Goal: Transaction & Acquisition: Book appointment/travel/reservation

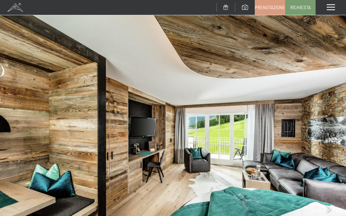
click at [13, 7] on span at bounding box center [15, 7] width 30 height 15
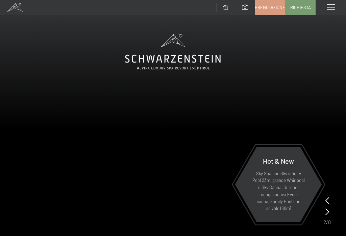
click at [329, 213] on icon at bounding box center [328, 211] width 4 height 7
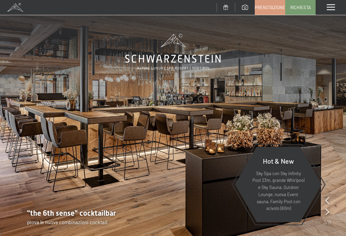
click at [328, 211] on icon at bounding box center [328, 211] width 4 height 7
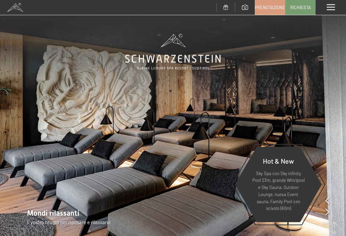
click at [331, 215] on div "Mondi rilassanti Il vostro rifugio per riposare e rilassarvi" at bounding box center [173, 217] width 346 height 18
click at [329, 213] on icon at bounding box center [328, 211] width 4 height 7
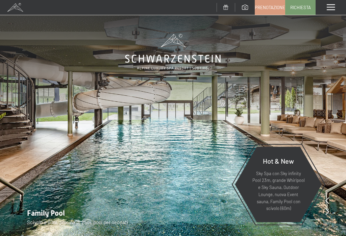
click at [328, 212] on icon at bounding box center [328, 211] width 4 height 7
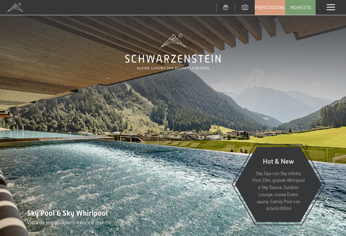
click at [343, 218] on div "Sky Pool & Sky Whirlpool Vista da sogno: aperto estate e inverno" at bounding box center [173, 217] width 346 height 18
click at [327, 216] on div at bounding box center [328, 211] width 4 height 9
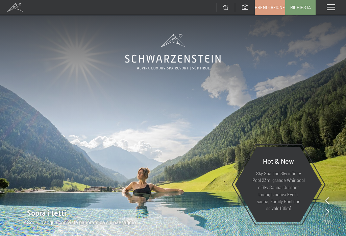
click at [328, 212] on icon at bounding box center [328, 211] width 4 height 7
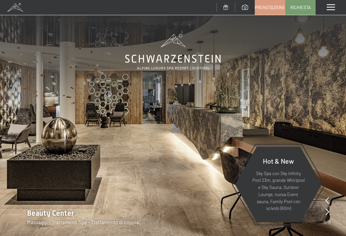
click at [327, 213] on icon at bounding box center [328, 211] width 4 height 7
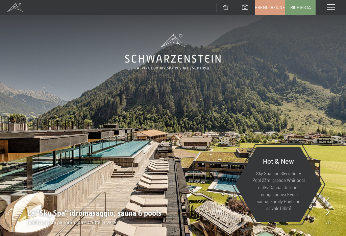
click at [329, 8] on span at bounding box center [331, 7] width 8 height 6
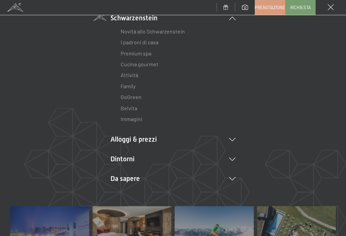
scroll to position [61, 0]
click at [235, 141] on li "Alloggi & prezzi Servizi inclusi Camere & prezzi Lista Offerte Lista Prezzi per…" at bounding box center [173, 138] width 125 height 9
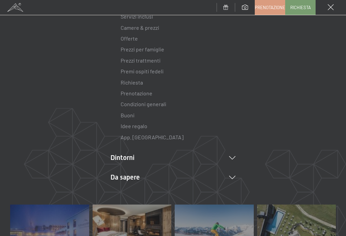
scroll to position [198, 0]
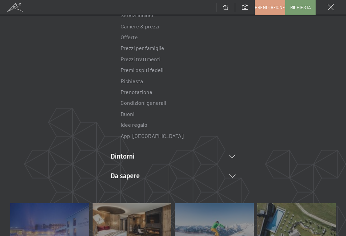
click at [234, 155] on icon at bounding box center [232, 156] width 6 height 3
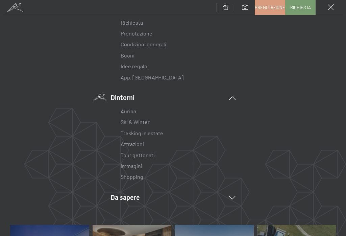
scroll to position [263, 0]
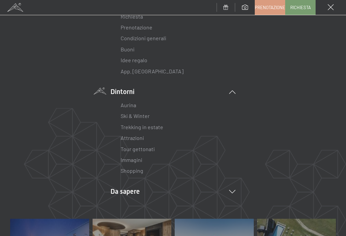
click at [131, 104] on link "Aurina" at bounding box center [129, 105] width 16 height 6
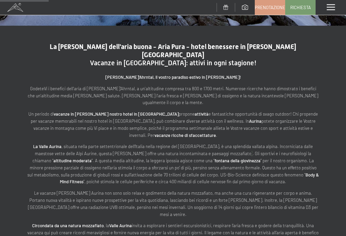
scroll to position [230, 0]
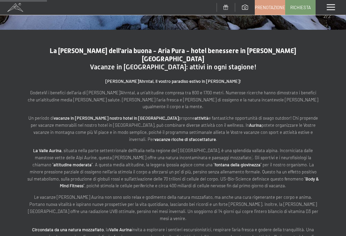
click at [270, 8] on span "Prenotazione" at bounding box center [270, 7] width 30 height 6
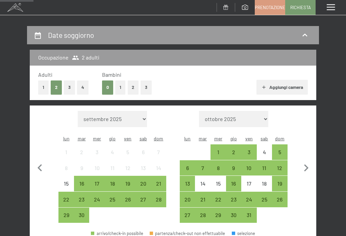
click at [309, 163] on icon "button" at bounding box center [306, 168] width 14 height 14
select select "2025-10-01"
select select "2025-11-01"
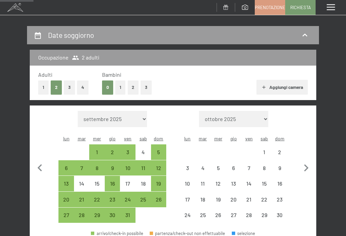
select select "2025-10-01"
select select "2025-11-01"
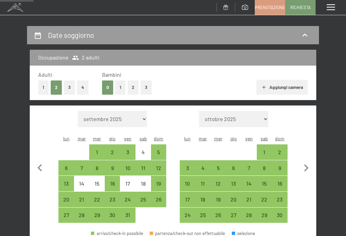
click at [311, 161] on icon "button" at bounding box center [306, 168] width 14 height 14
select select "2025-11-01"
select select "2025-12-01"
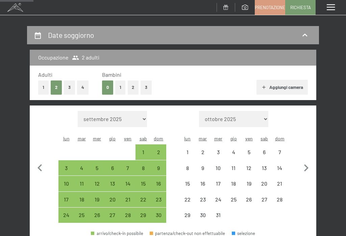
select select "2025-11-01"
select select "2025-12-01"
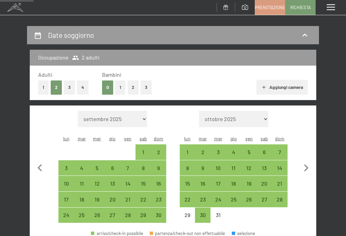
click at [204, 181] on div "16" at bounding box center [203, 188] width 14 height 14
select select "2025-11-01"
select select "2025-12-01"
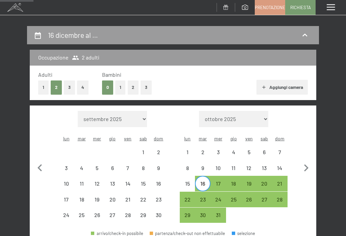
click at [204, 181] on div "16" at bounding box center [203, 188] width 14 height 14
select select "2025-11-01"
select select "2025-12-01"
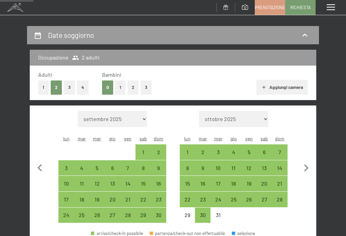
click at [222, 181] on div "17" at bounding box center [218, 188] width 14 height 14
select select "2025-11-01"
select select "2025-12-01"
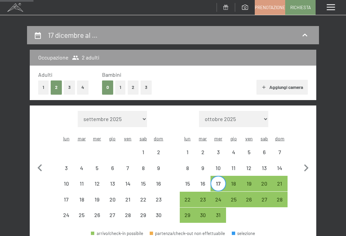
click at [283, 181] on div "21" at bounding box center [280, 188] width 14 height 14
select select "2025-11-01"
select select "2025-12-01"
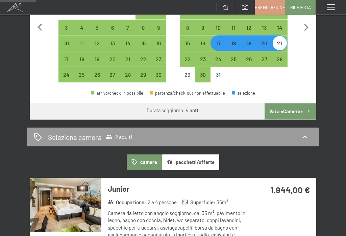
scroll to position [199, 0]
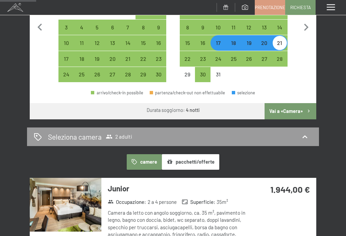
click at [306, 108] on icon "button" at bounding box center [309, 111] width 6 height 6
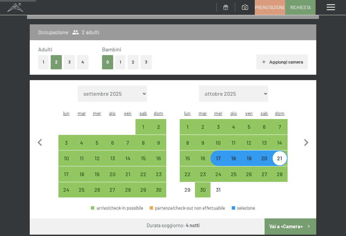
select select "2025-11-01"
select select "2025-12-01"
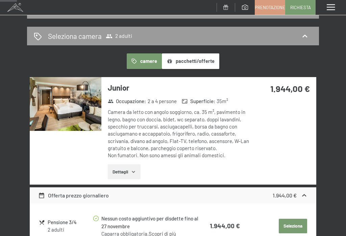
scroll to position [83, 0]
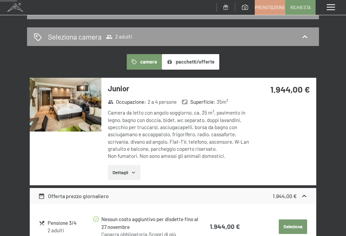
click at [245, 127] on div "Camera da letto con angolo soggiorno, ca. 35 m², pavimento in legno, bagno con …" at bounding box center [180, 134] width 144 height 50
click at [136, 171] on icon "button" at bounding box center [133, 172] width 5 height 5
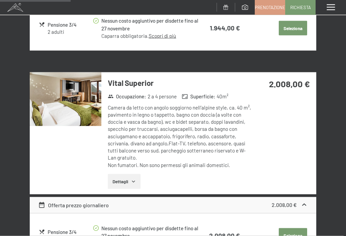
scroll to position [364, 0]
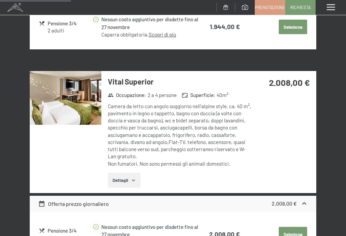
click at [133, 175] on button "Dettagli" at bounding box center [124, 180] width 33 height 15
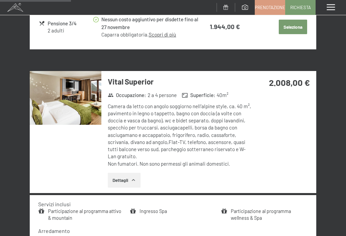
click at [72, 100] on img at bounding box center [66, 98] width 72 height 54
click at [341, 10] on div "Menu" at bounding box center [331, 7] width 30 height 15
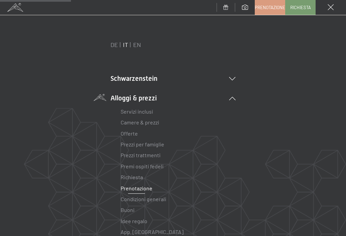
click at [129, 136] on link "Offerte" at bounding box center [129, 133] width 17 height 6
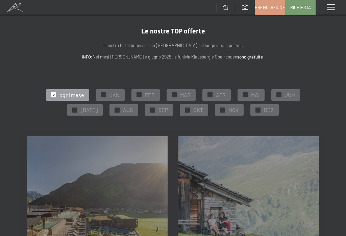
click at [257, 110] on span "✓" at bounding box center [258, 110] width 3 height 5
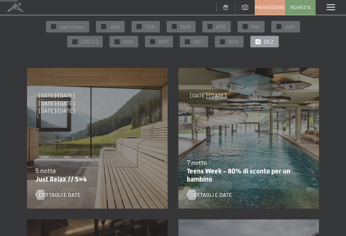
scroll to position [77, 0]
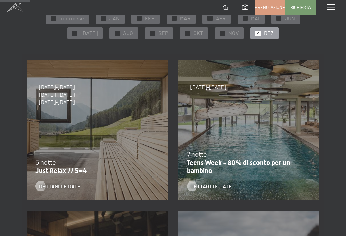
click at [64, 189] on span "Dettagli e Date" at bounding box center [60, 186] width 42 height 7
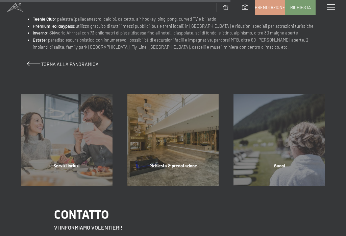
scroll to position [478, 0]
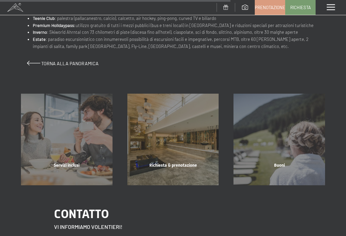
click at [76, 117] on div "Servizi inclusi mostra altro" at bounding box center [67, 140] width 106 height 92
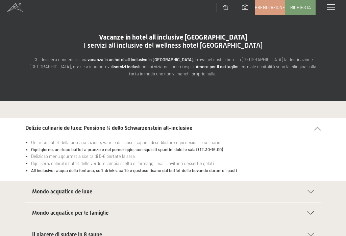
scroll to position [21, 0]
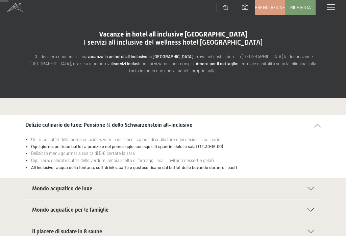
click at [308, 192] on div "Mondo acquatico de luxe" at bounding box center [173, 188] width 282 height 21
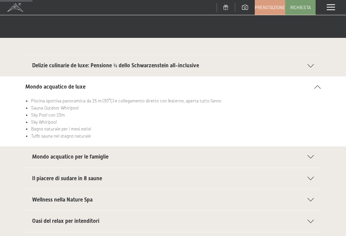
scroll to position [82, 0]
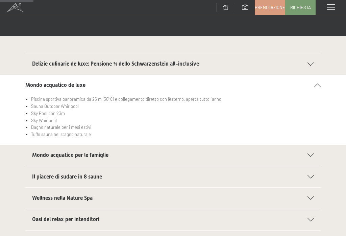
click at [312, 157] on div "Mondo acquatico per le famiglie" at bounding box center [173, 155] width 282 height 21
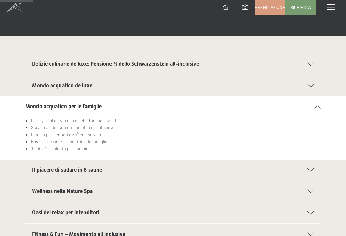
click at [311, 173] on div "Il piacere di sudare in 8 saune" at bounding box center [173, 170] width 282 height 21
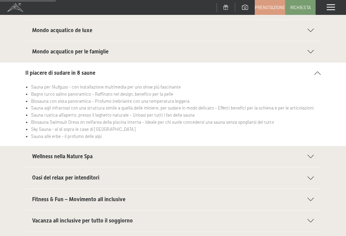
scroll to position [139, 0]
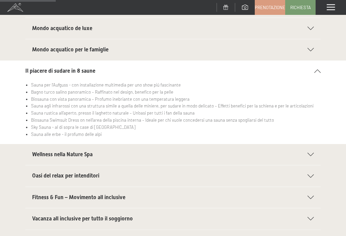
click at [313, 156] on div "Wellness nella Nature Spa" at bounding box center [173, 154] width 282 height 21
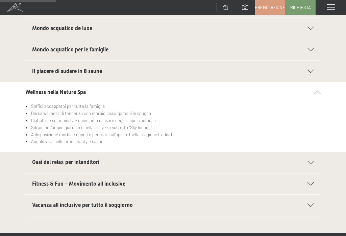
click at [314, 161] on icon at bounding box center [311, 162] width 6 height 3
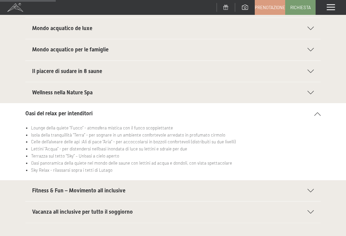
click at [311, 189] on icon at bounding box center [311, 190] width 6 height 3
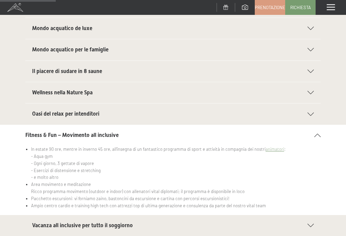
click at [309, 224] on icon at bounding box center [311, 225] width 6 height 3
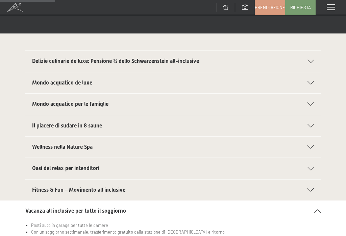
scroll to position [0, 0]
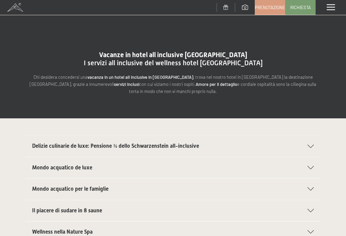
click at [335, 9] on span at bounding box center [331, 7] width 8 height 6
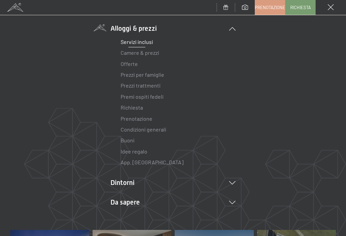
scroll to position [71, 0]
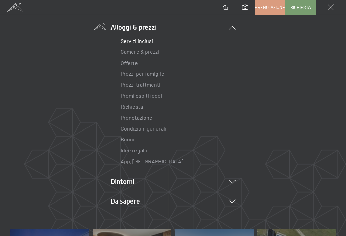
click at [152, 87] on link "Prezzi trattmenti" at bounding box center [141, 84] width 40 height 6
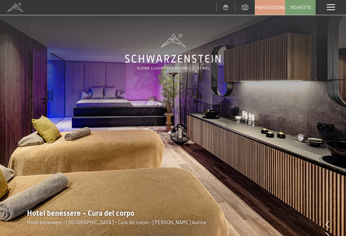
click at [333, 9] on span at bounding box center [331, 7] width 8 height 6
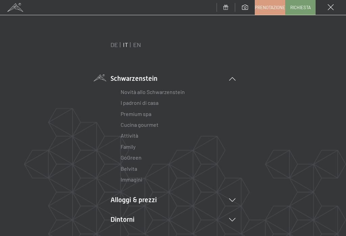
click at [134, 168] on link "Belvita" at bounding box center [129, 168] width 17 height 6
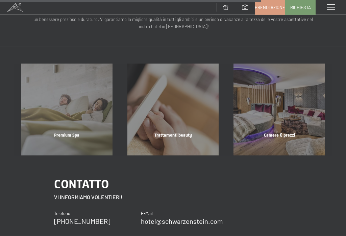
scroll to position [665, 0]
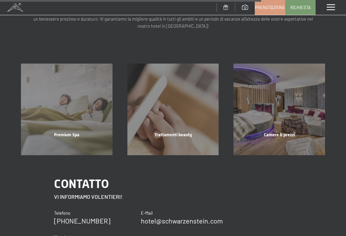
click at [73, 110] on div "Premium Spa mostra altro" at bounding box center [67, 110] width 106 height 92
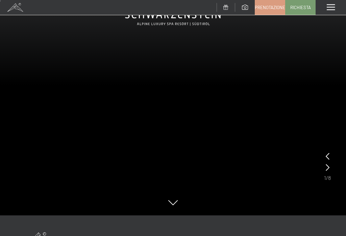
scroll to position [45, 0]
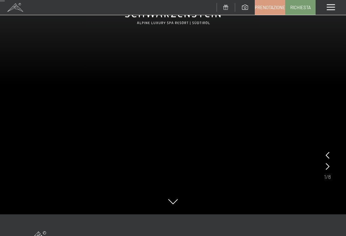
click at [329, 168] on icon at bounding box center [328, 166] width 4 height 7
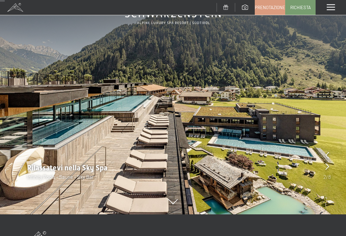
click at [173, 208] on img at bounding box center [173, 85] width 346 height 260
click at [174, 203] on icon at bounding box center [172, 205] width 9 height 5
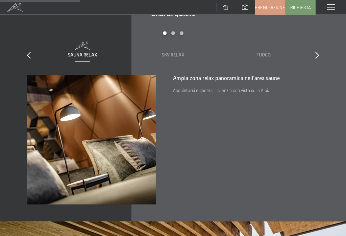
scroll to position [776, 0]
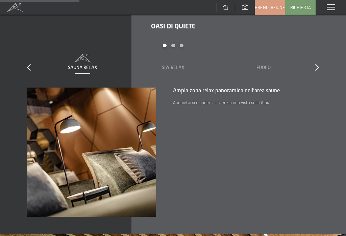
click at [182, 65] on span "Sky Relax" at bounding box center [173, 67] width 23 height 5
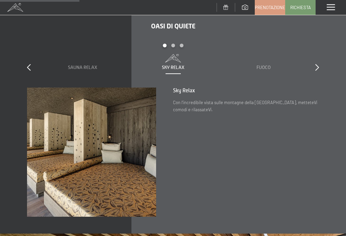
scroll to position [776, 0]
click at [174, 43] on div "Carousel Page 2" at bounding box center [173, 45] width 4 height 4
click at [163, 43] on div "Carousel Page 1" at bounding box center [165, 45] width 4 height 4
click at [269, 64] on span "Fuoco" at bounding box center [264, 66] width 14 height 5
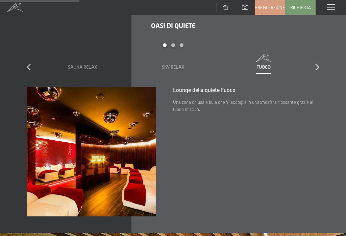
click at [318, 64] on icon at bounding box center [317, 67] width 4 height 7
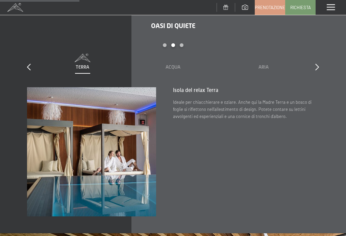
click at [173, 64] on span "Acqua" at bounding box center [173, 66] width 15 height 5
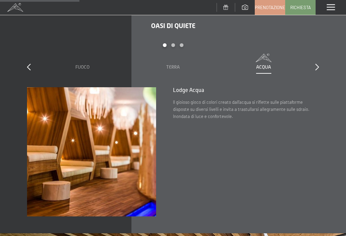
click at [317, 64] on icon at bounding box center [317, 67] width 4 height 7
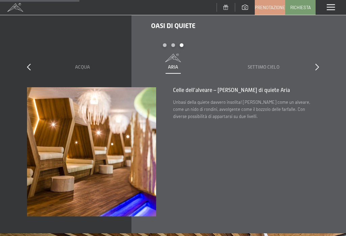
click at [176, 64] on span "Aria" at bounding box center [173, 66] width 10 height 5
click at [266, 64] on span "Settimo Cielo" at bounding box center [264, 66] width 32 height 5
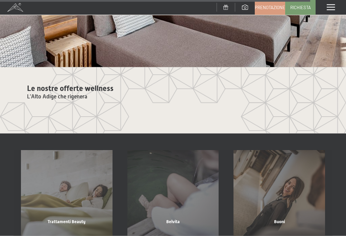
scroll to position [2631, 0]
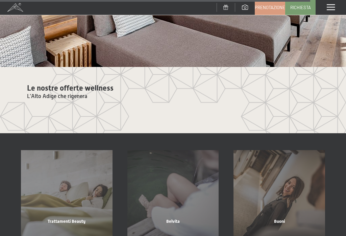
click at [334, 5] on span at bounding box center [331, 7] width 8 height 6
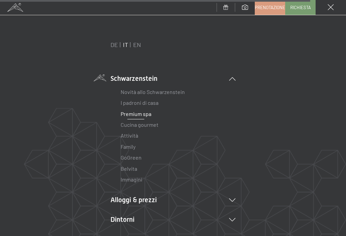
scroll to position [0, 0]
click at [246, 10] on link at bounding box center [245, 8] width 20 height 6
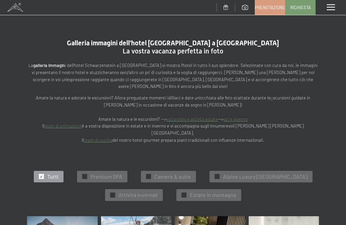
click at [201, 49] on span "La vostra vacanza perfetta in foto" at bounding box center [173, 51] width 101 height 8
click at [19, 7] on span at bounding box center [15, 7] width 30 height 15
